Goal: Task Accomplishment & Management: Manage account settings

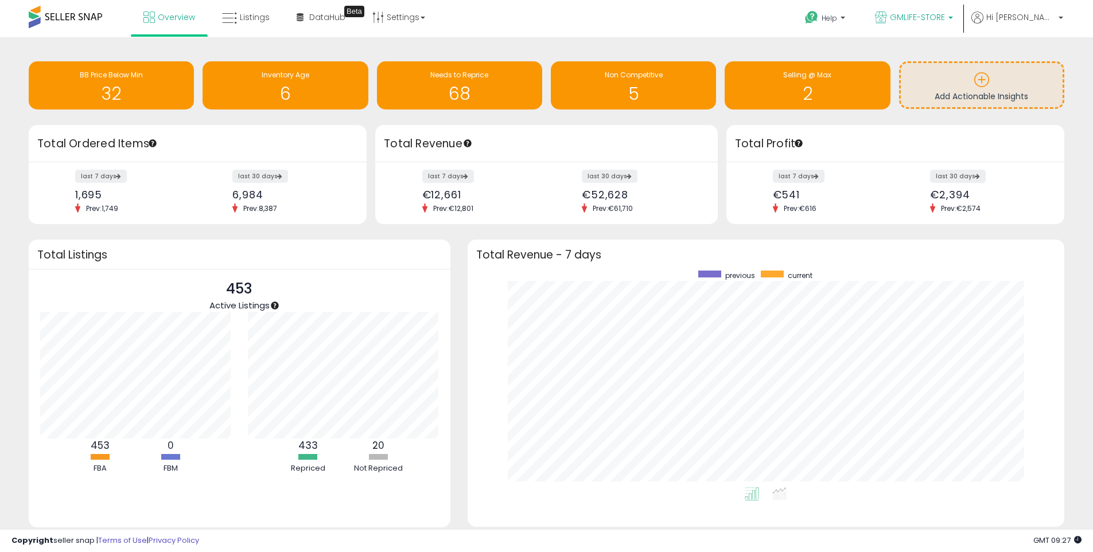
click at [945, 20] on span "GMLIFE-STORE" at bounding box center [917, 16] width 55 height 11
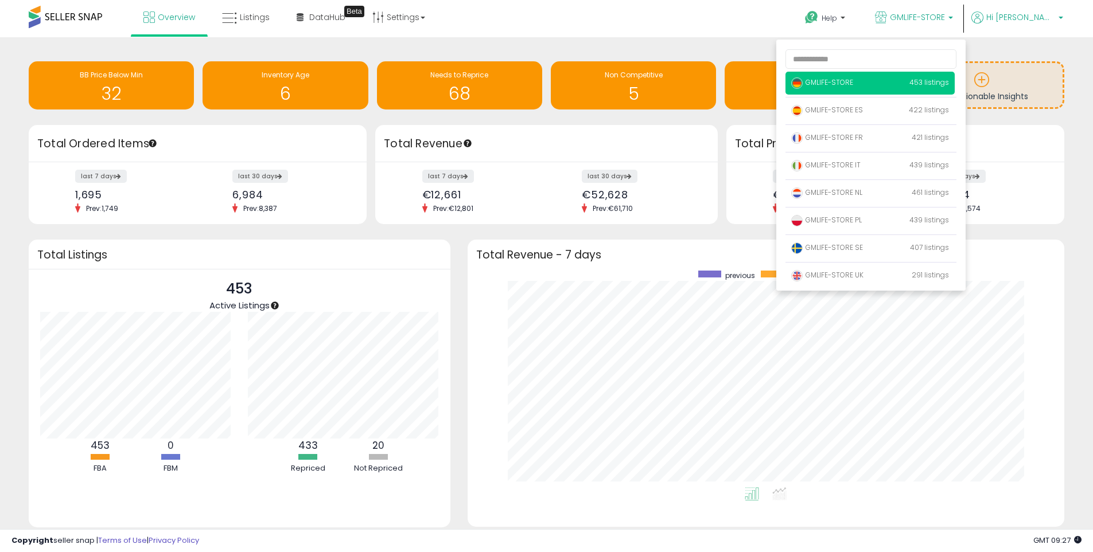
click at [1052, 14] on span "Hi [PERSON_NAME]" at bounding box center [1020, 16] width 69 height 11
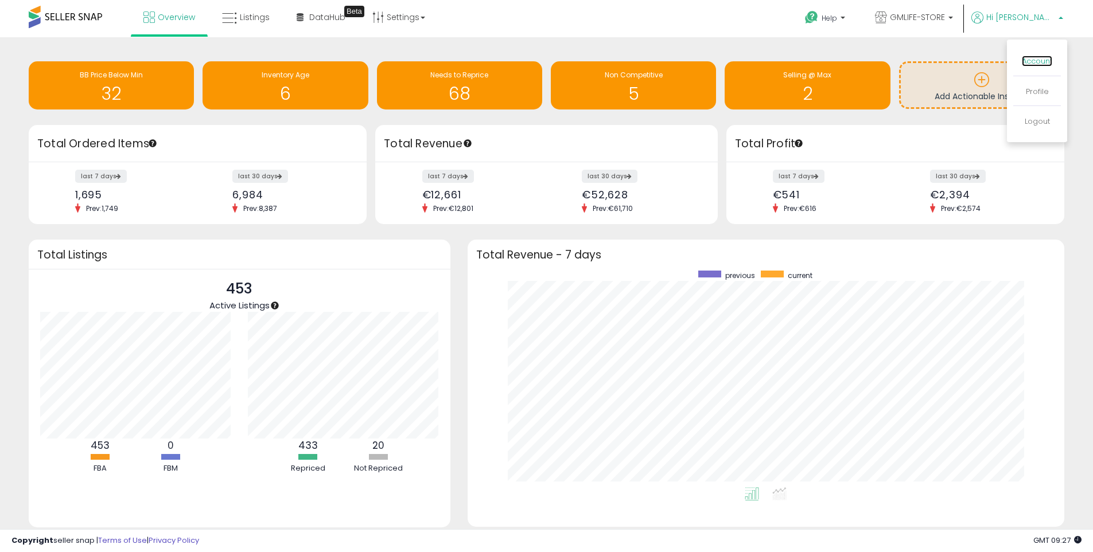
click at [1034, 60] on link "Account" at bounding box center [1037, 61] width 30 height 11
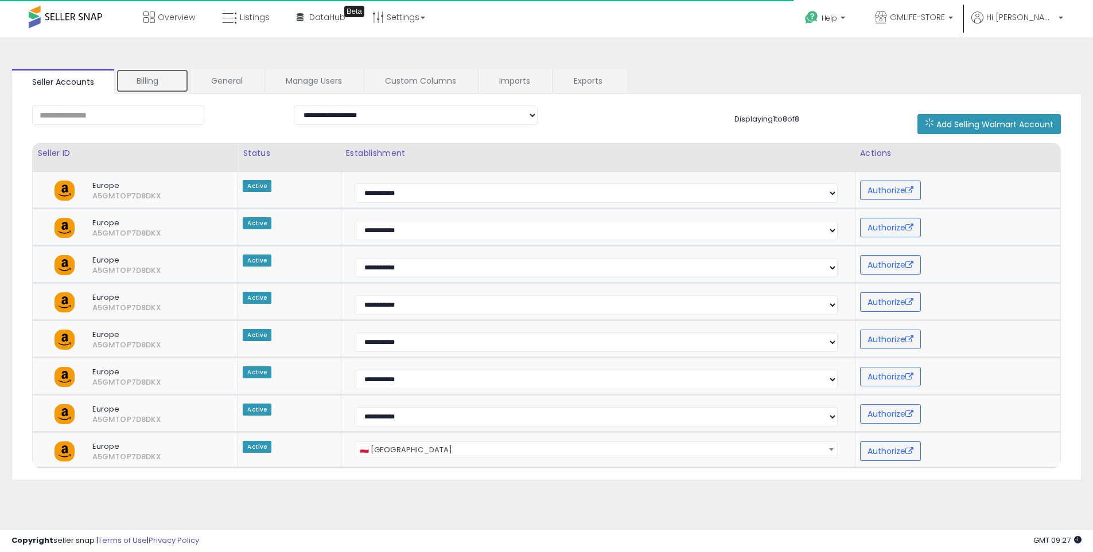
click at [142, 76] on link "Billing" at bounding box center [152, 81] width 73 height 24
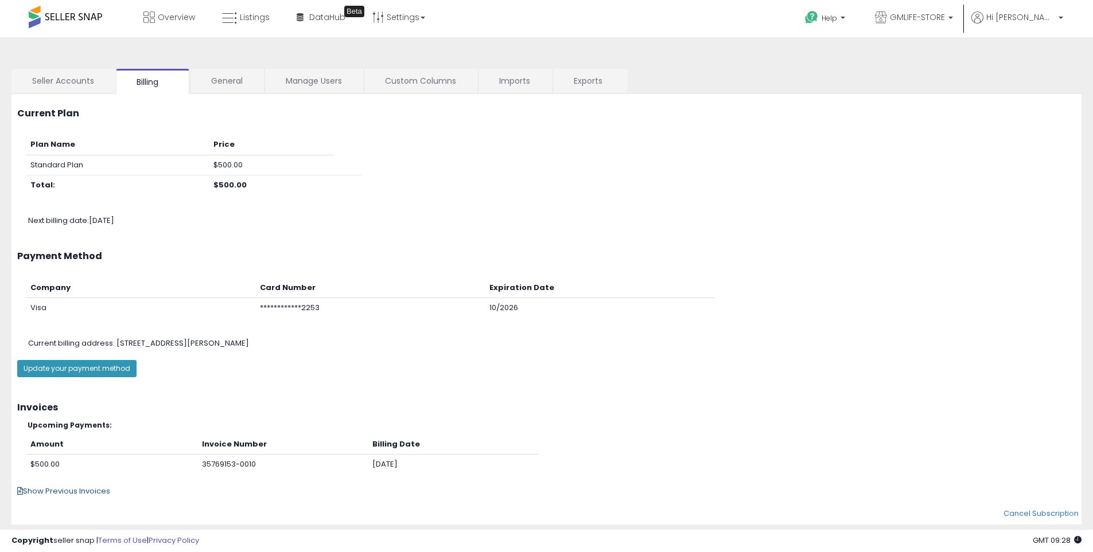
click at [69, 492] on span "Show Previous Invoices" at bounding box center [63, 491] width 93 height 11
click at [1038, 19] on span "Hi [PERSON_NAME]" at bounding box center [1020, 16] width 69 height 11
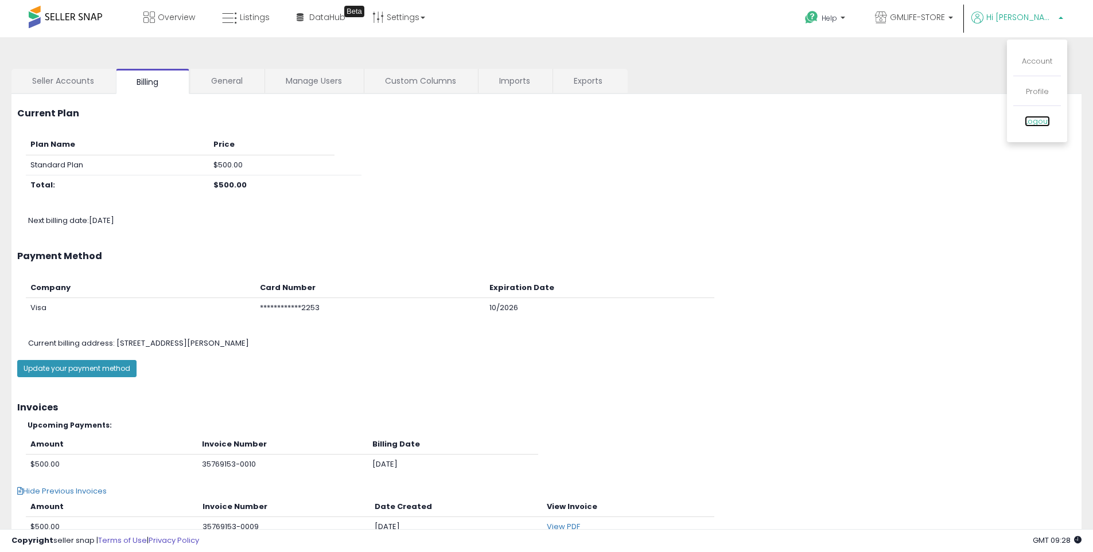
click at [1031, 121] on link "Logout" at bounding box center [1037, 121] width 25 height 11
